Goal: Task Accomplishment & Management: Use online tool/utility

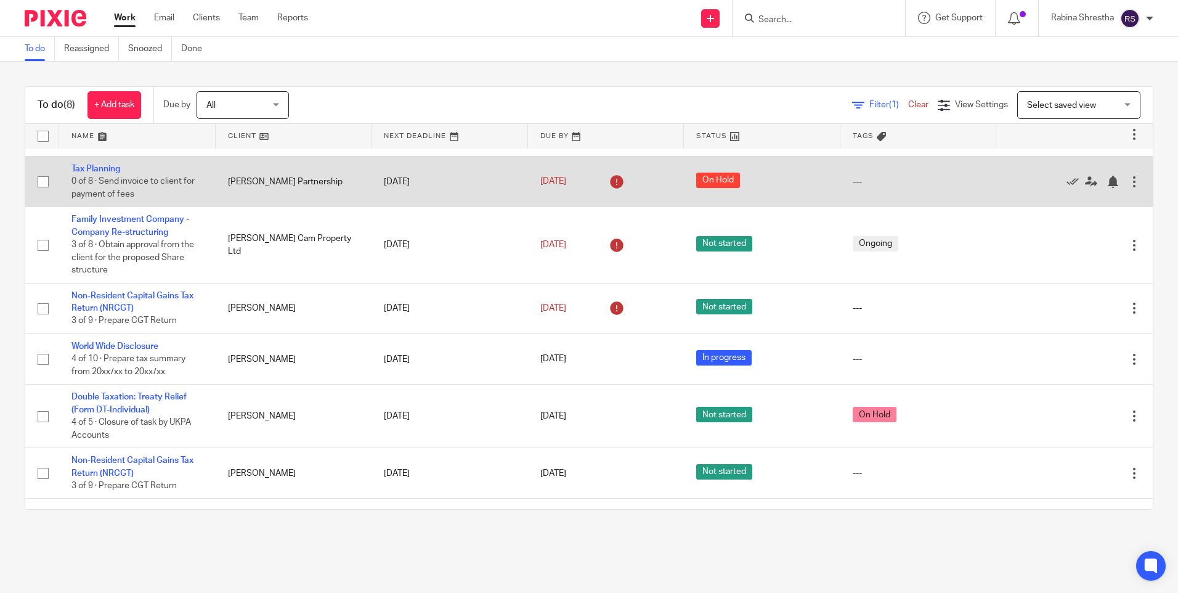
scroll to position [70, 0]
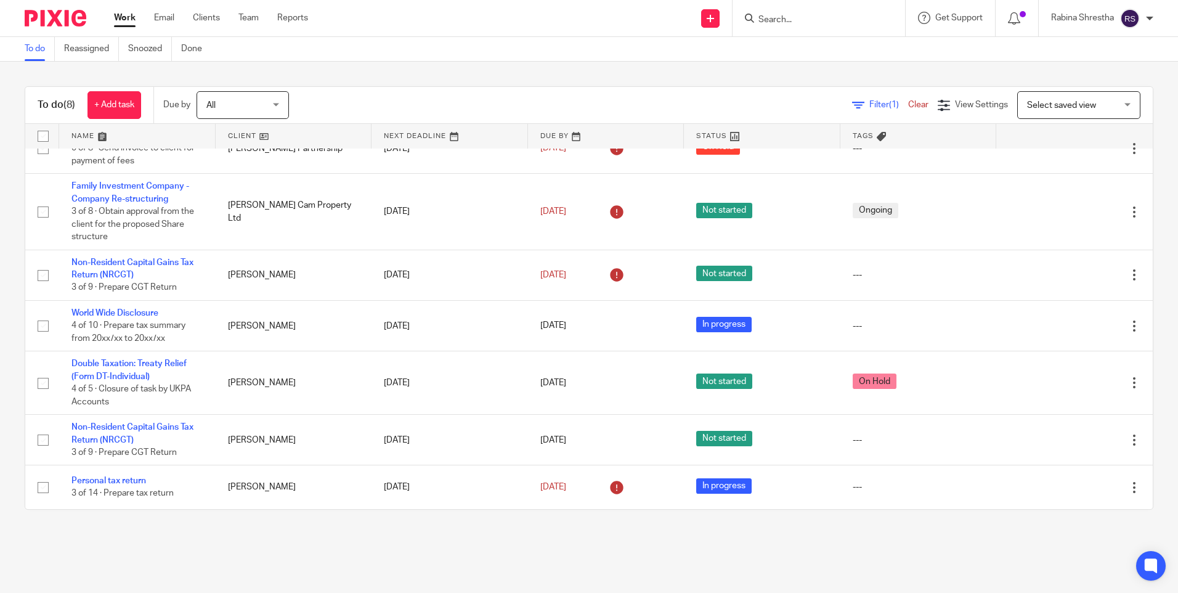
click at [768, 19] on input "Search" at bounding box center [812, 20] width 111 height 11
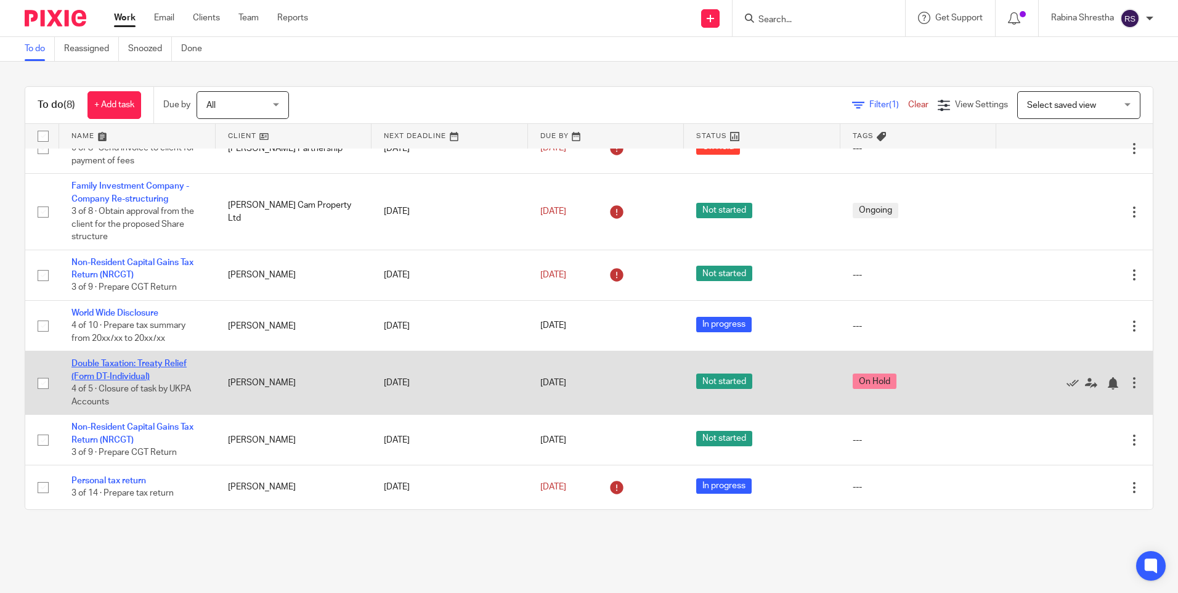
drag, startPoint x: 138, startPoint y: 358, endPoint x: 108, endPoint y: 364, distance: 30.2
click at [108, 364] on link "Double Taxation: Treaty Relief (Form DT-Individual)" at bounding box center [128, 369] width 115 height 21
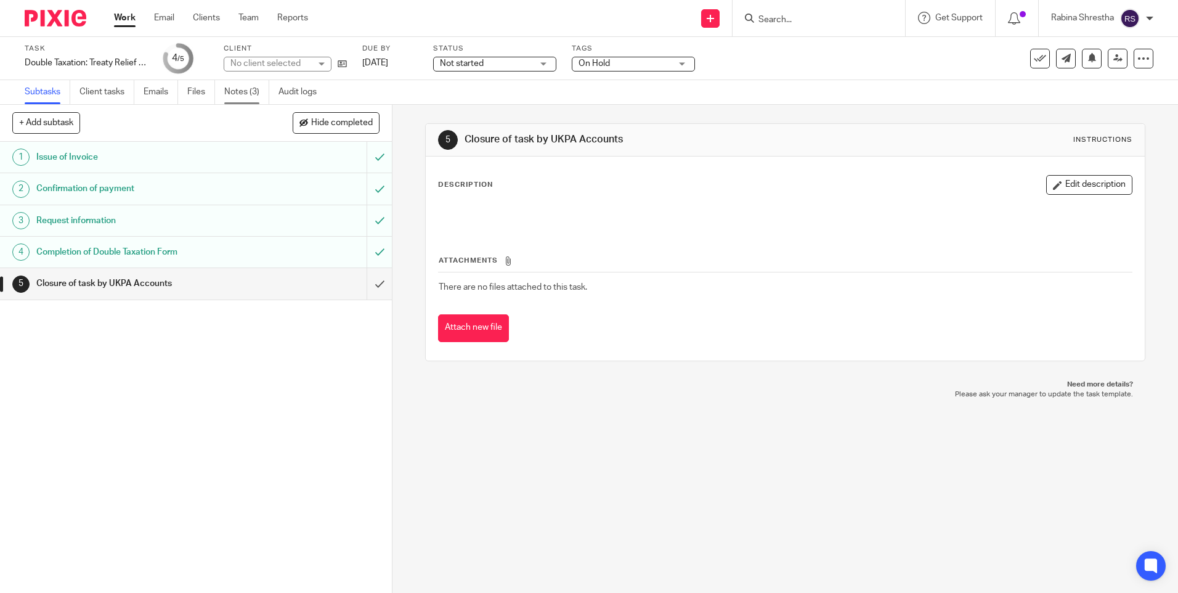
click at [249, 93] on link "Notes (3)" at bounding box center [246, 92] width 45 height 24
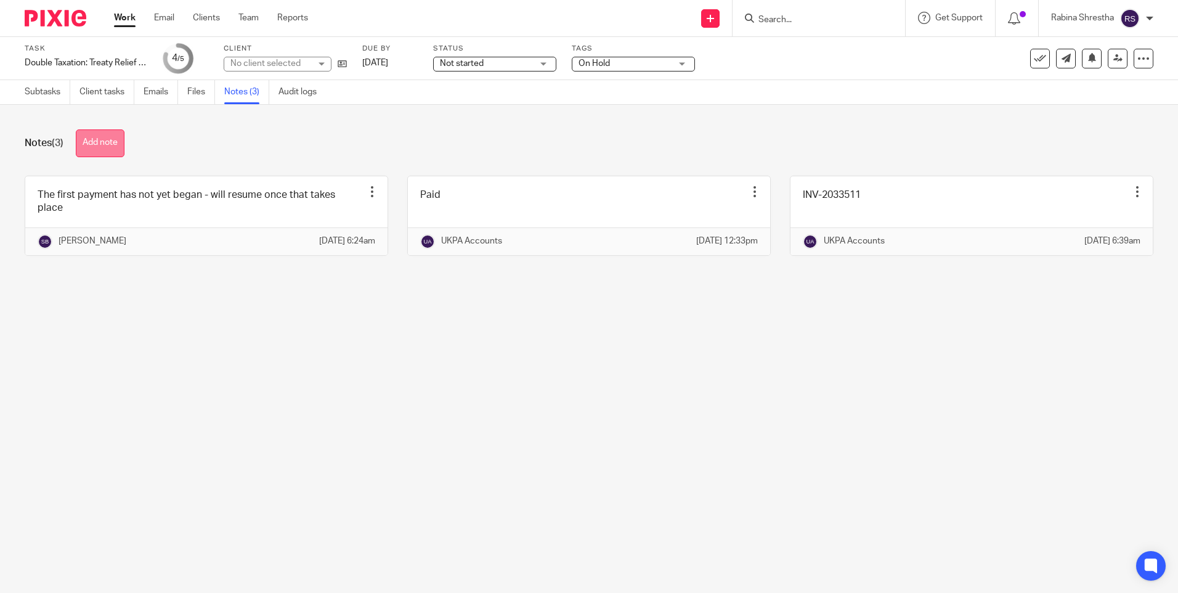
click at [102, 142] on button "Add note" at bounding box center [100, 143] width 49 height 28
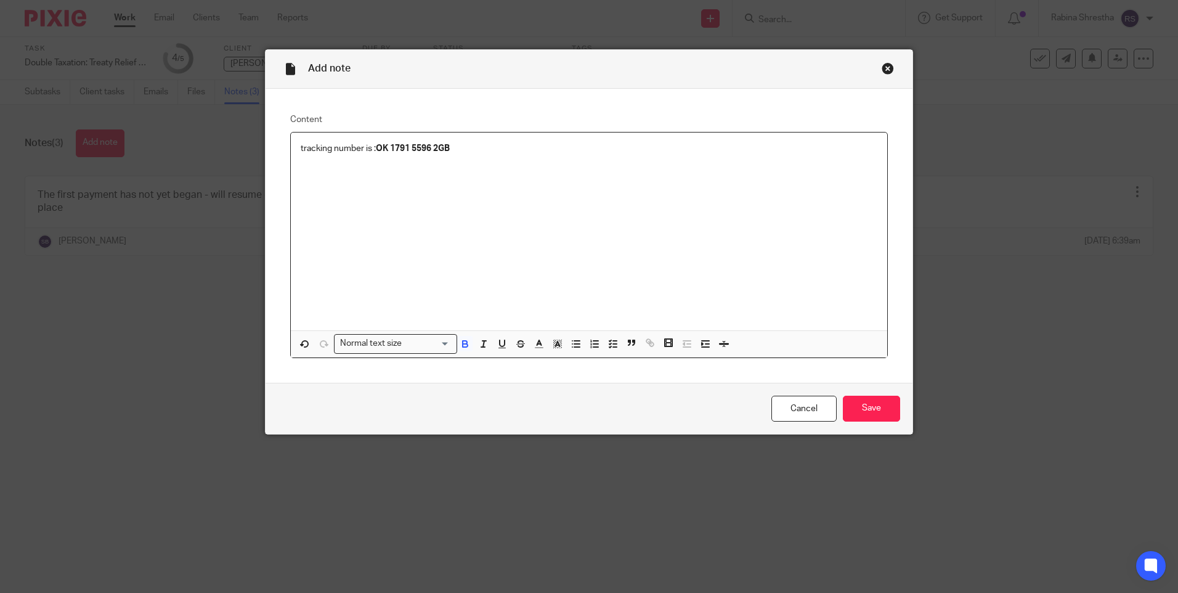
click at [867, 425] on div "Cancel Save" at bounding box center [588, 409] width 647 height 52
click at [865, 407] on input "Save" at bounding box center [871, 408] width 57 height 26
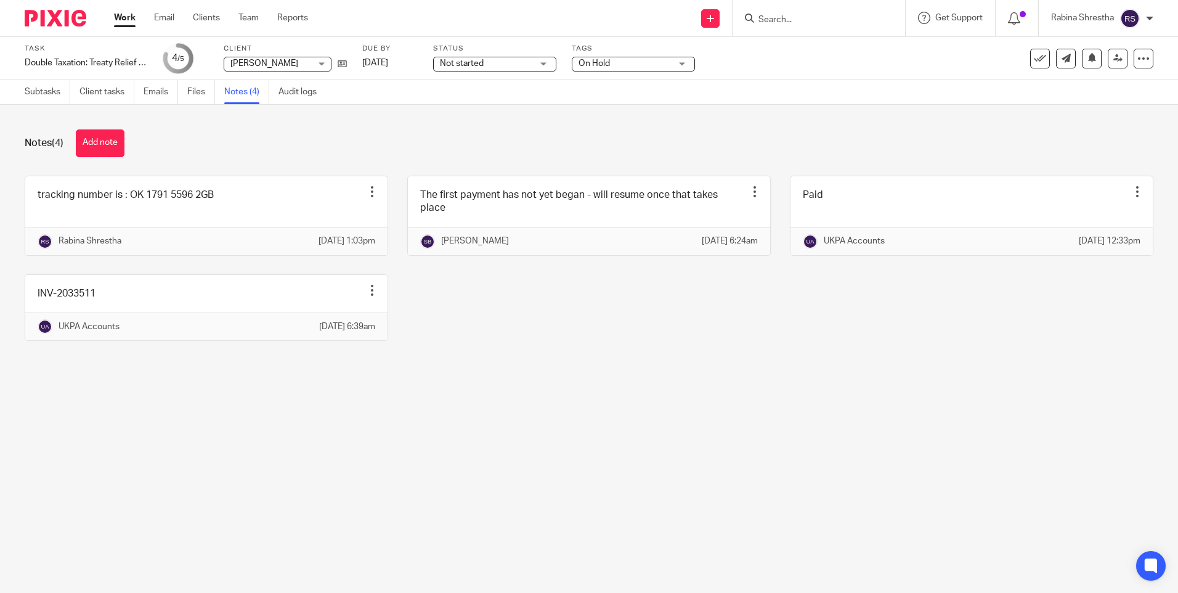
click at [537, 307] on div "tracking number is : OK 1791 5596 2GB Edit note Delete note Rabina Shrestha 14 …" at bounding box center [580, 268] width 1148 height 184
click at [542, 306] on div "tracking number is : OK 1791 5596 2GB Edit note Delete note Rabina Shrestha 14 …" at bounding box center [580, 268] width 1148 height 184
click at [747, 349] on div "tracking number is : OK 1791 5596 2GB Edit note Delete note Rabina Shrestha 14 …" at bounding box center [580, 268] width 1148 height 184
click at [593, 275] on div "tracking number is : OK 1791 5596 2GB Edit note Delete note Rabina Shrestha 14 …" at bounding box center [580, 268] width 1148 height 184
click at [740, 359] on div "tracking number is : OK 1791 5596 2GB Edit note Delete note Rabina Shrestha 14 …" at bounding box center [580, 268] width 1148 height 184
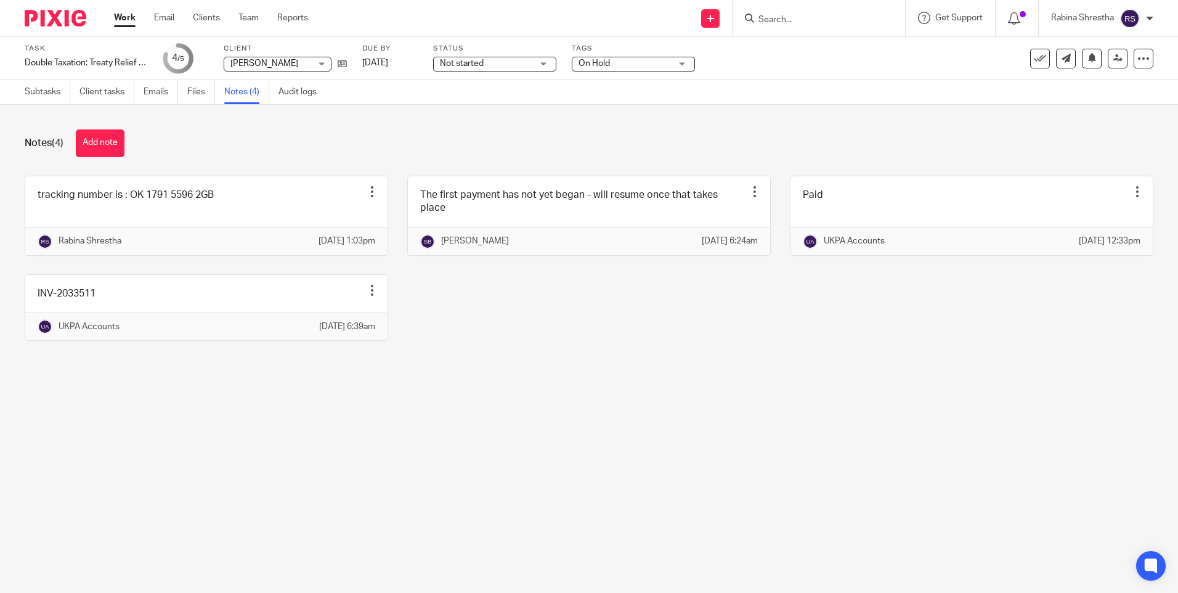
click at [652, 378] on div "Notes (4) Add note tracking number is : OK 1791 5596 2GB Edit note Delete note …" at bounding box center [589, 244] width 1178 height 279
click at [275, 121] on div "Notes (4) Add note tracking number is : OK 1791 5596 2GB Edit note Delete note …" at bounding box center [589, 244] width 1178 height 279
click at [474, 384] on div "Notes (4) Add note tracking number is : OK 1791 5596 2GB Edit note Delete note …" at bounding box center [589, 244] width 1178 height 279
click at [123, 450] on main "Task Double Taxation: Treaty Relief (Form DT-Individual) Save Double Taxation: …" at bounding box center [589, 296] width 1178 height 593
click at [742, 338] on div "tracking number is : OK 1791 5596 2GB Edit note Delete note Rabina Shrestha 14 …" at bounding box center [580, 268] width 1148 height 184
